Goal: Information Seeking & Learning: Learn about a topic

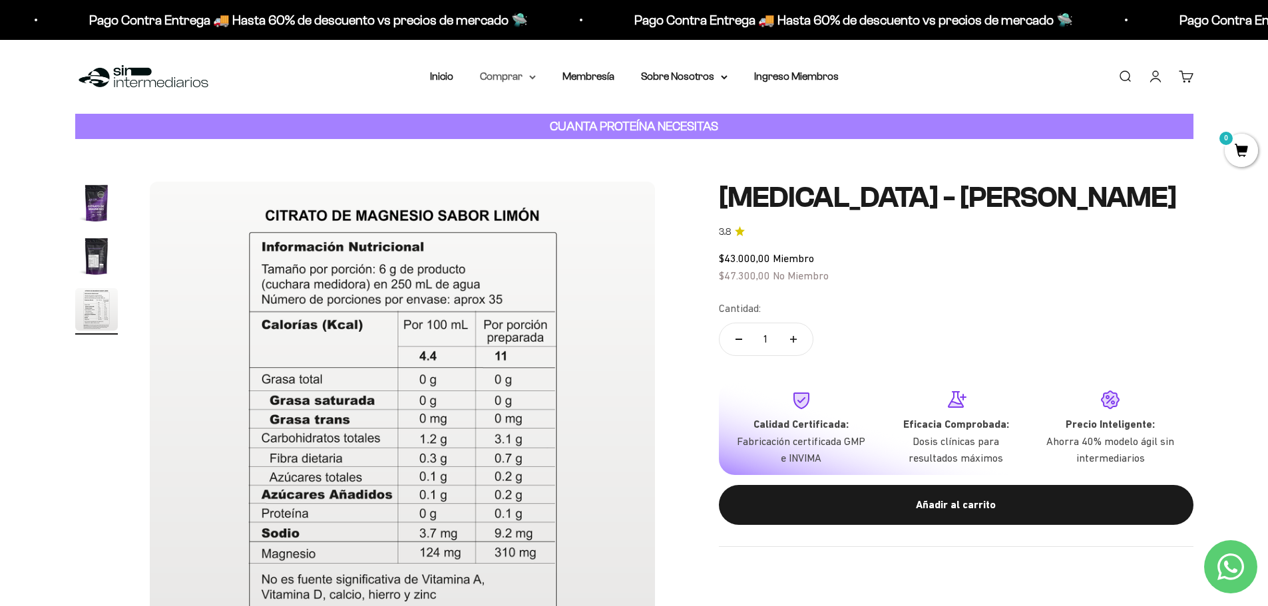
click at [517, 79] on summary "Comprar" at bounding box center [508, 76] width 56 height 17
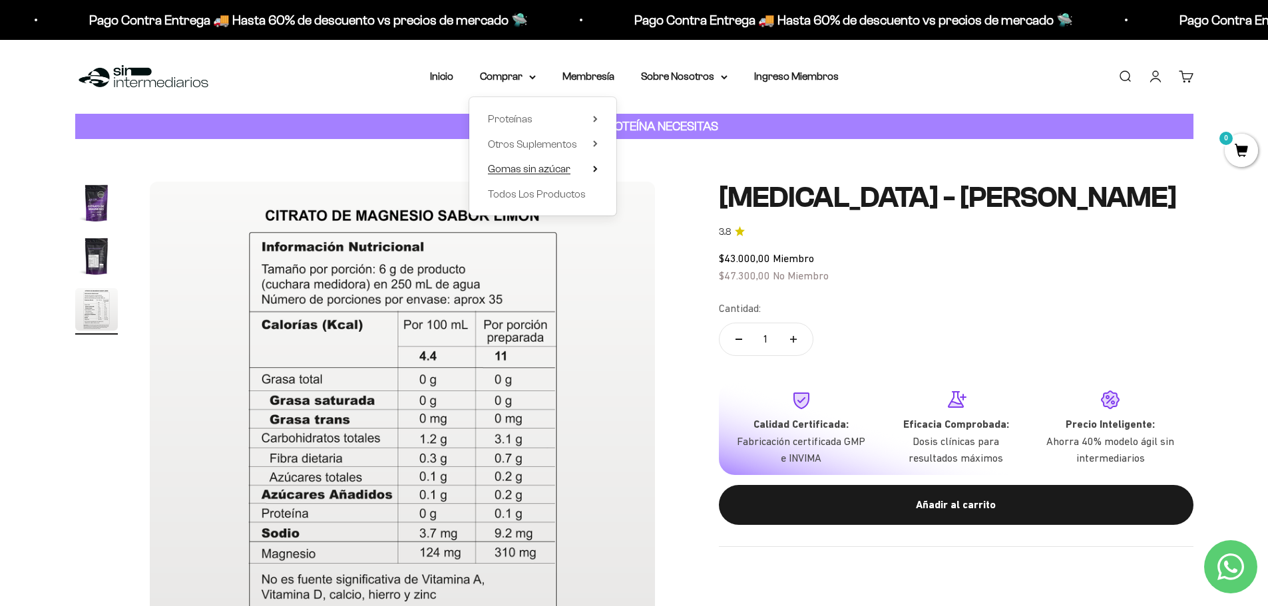
click at [514, 168] on span "Gomas sin azúcar" at bounding box center [529, 168] width 83 height 11
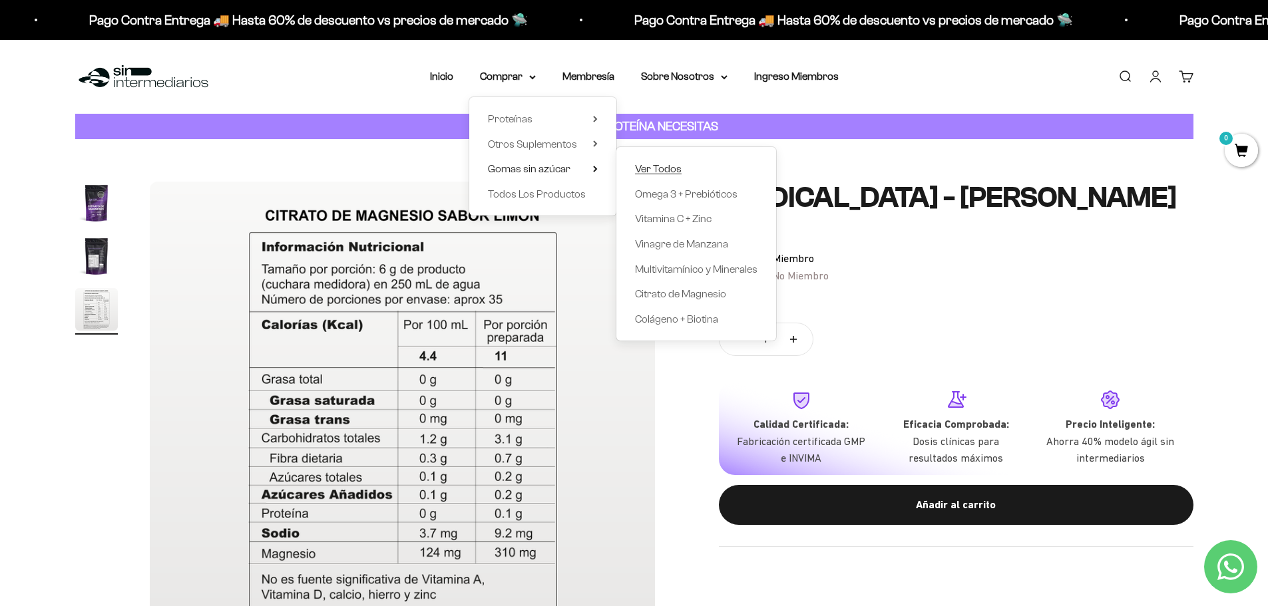
click at [651, 166] on span "Ver Todos" at bounding box center [658, 168] width 47 height 11
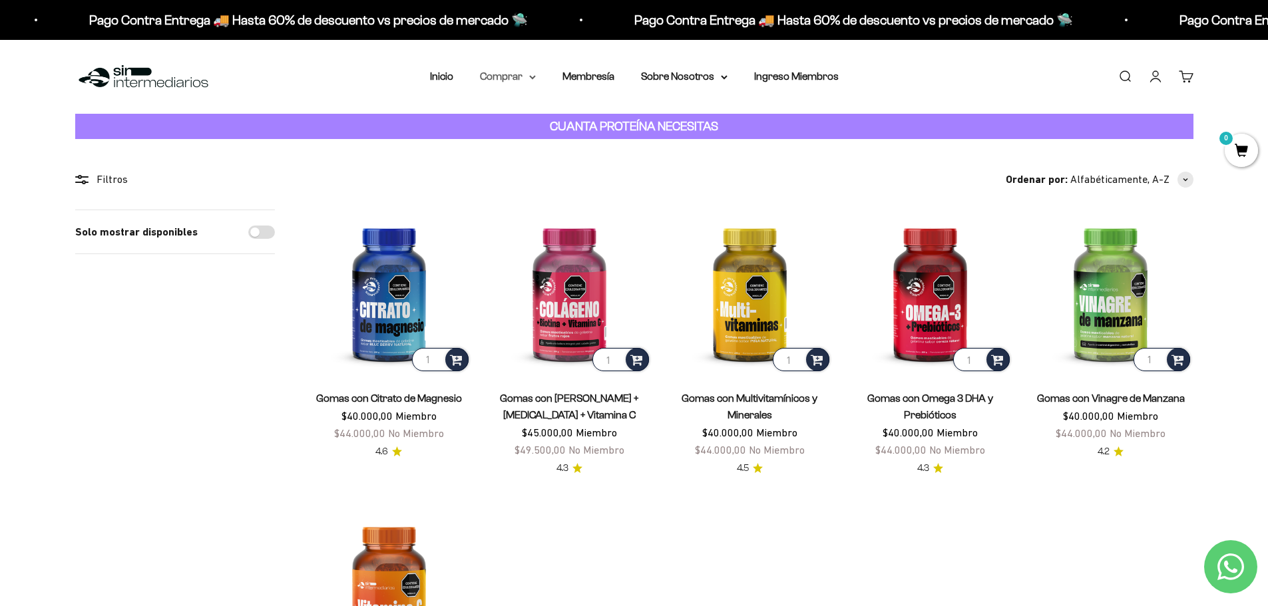
click at [530, 73] on summary "Comprar" at bounding box center [508, 76] width 56 height 17
click at [552, 141] on span "Otros Suplementos" at bounding box center [532, 143] width 89 height 11
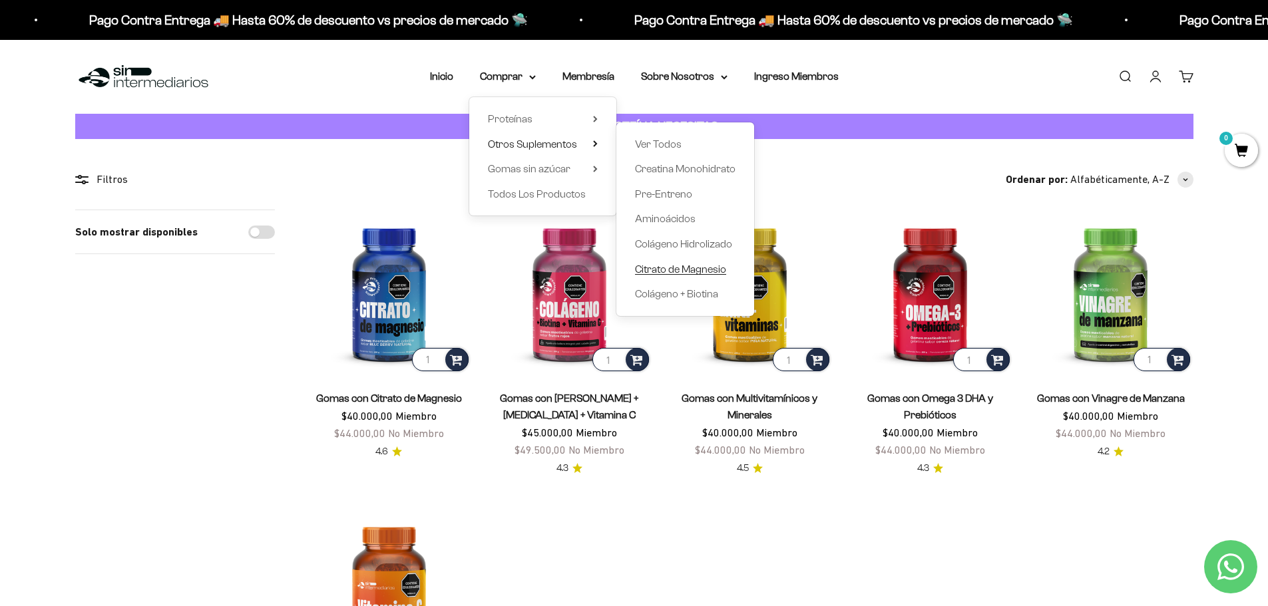
click at [697, 268] on span "Citrato de Magnesio" at bounding box center [680, 269] width 91 height 11
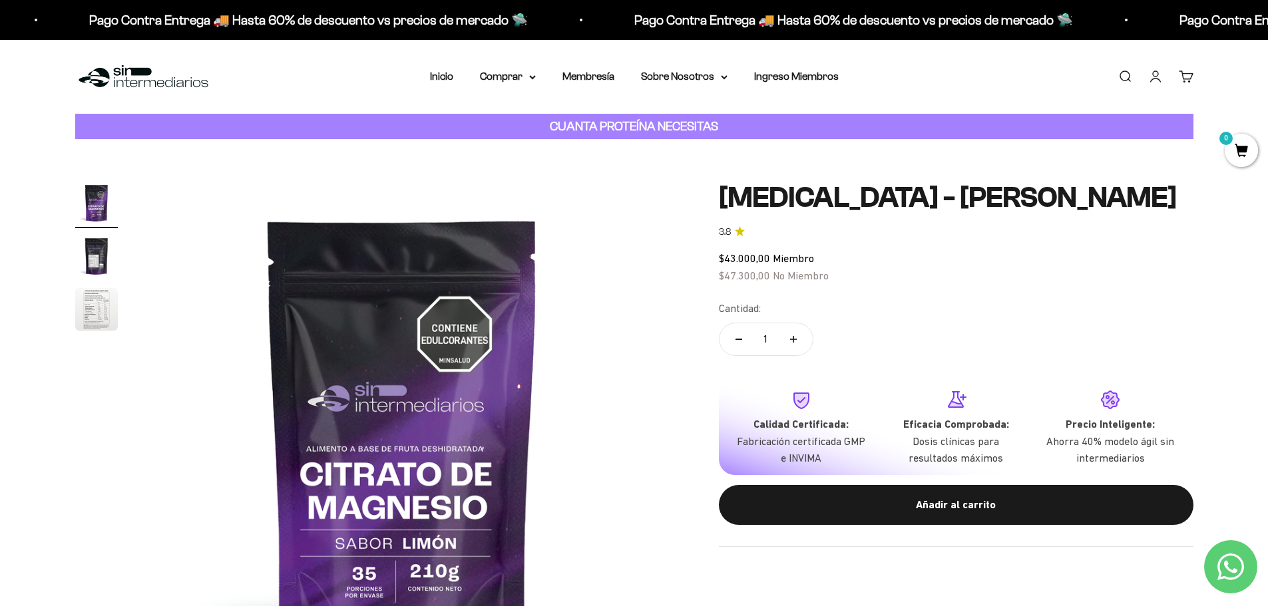
click at [92, 323] on img "Ir al artículo 3" at bounding box center [96, 309] width 43 height 43
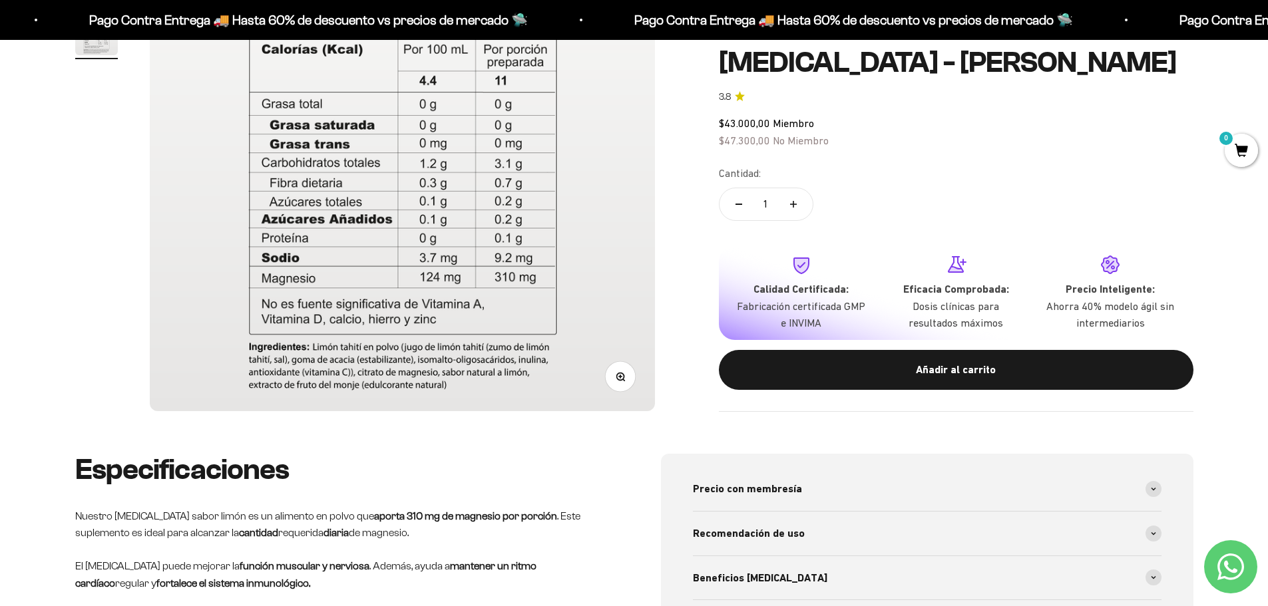
scroll to position [666, 0]
